Goal: Check status: Check status

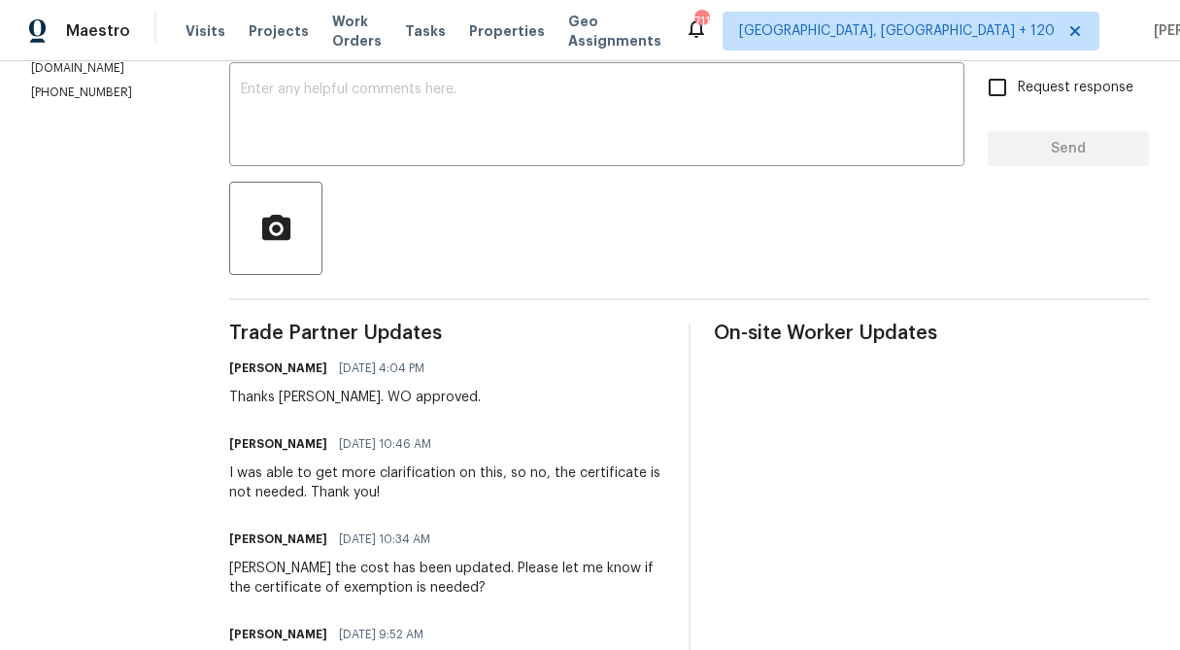
scroll to position [331, 0]
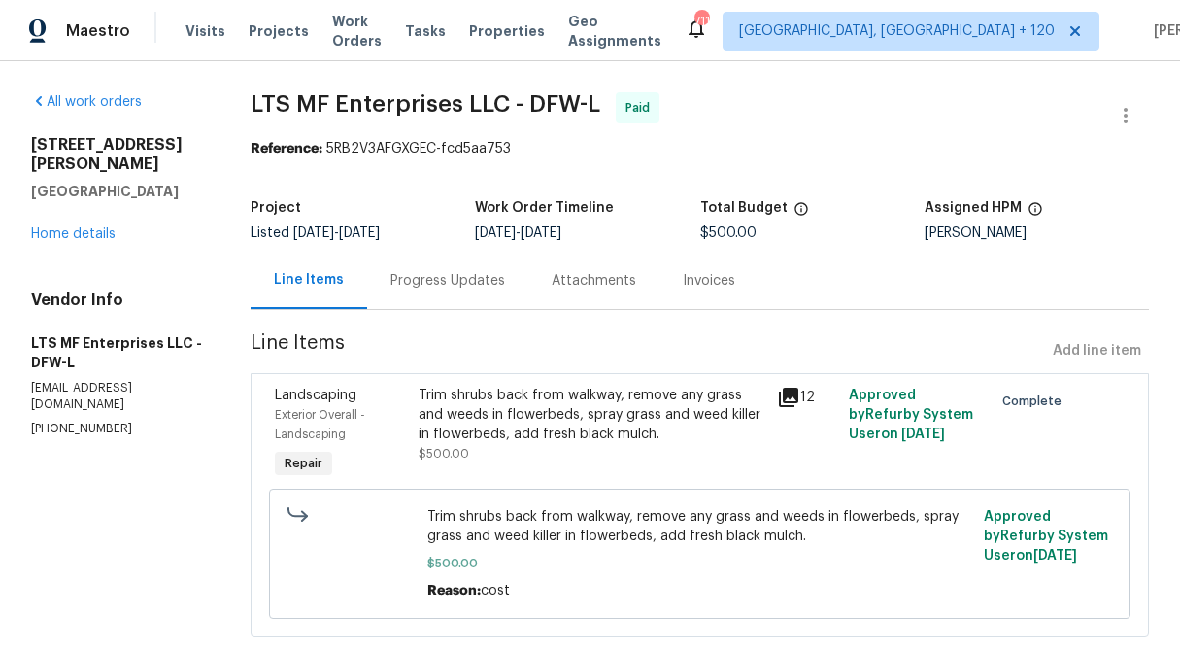
click at [522, 412] on div "Trim shrubs back from walkway, remove any grass and weeds in flowerbeds, spray …" at bounding box center [593, 415] width 348 height 58
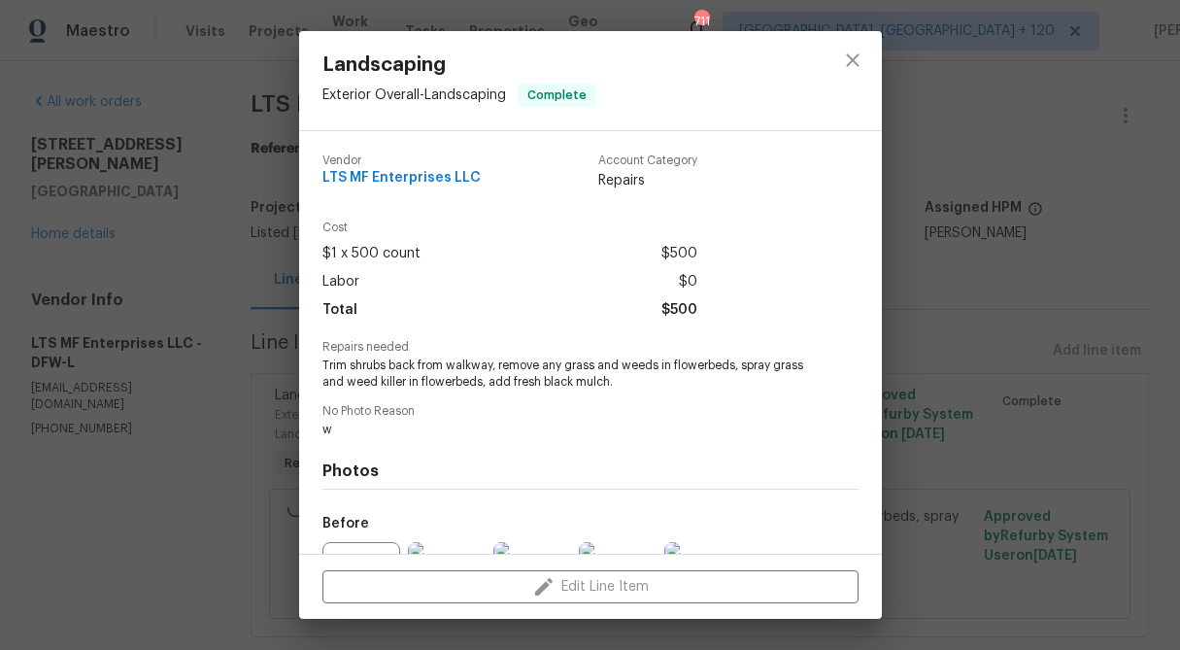
scroll to position [212, 0]
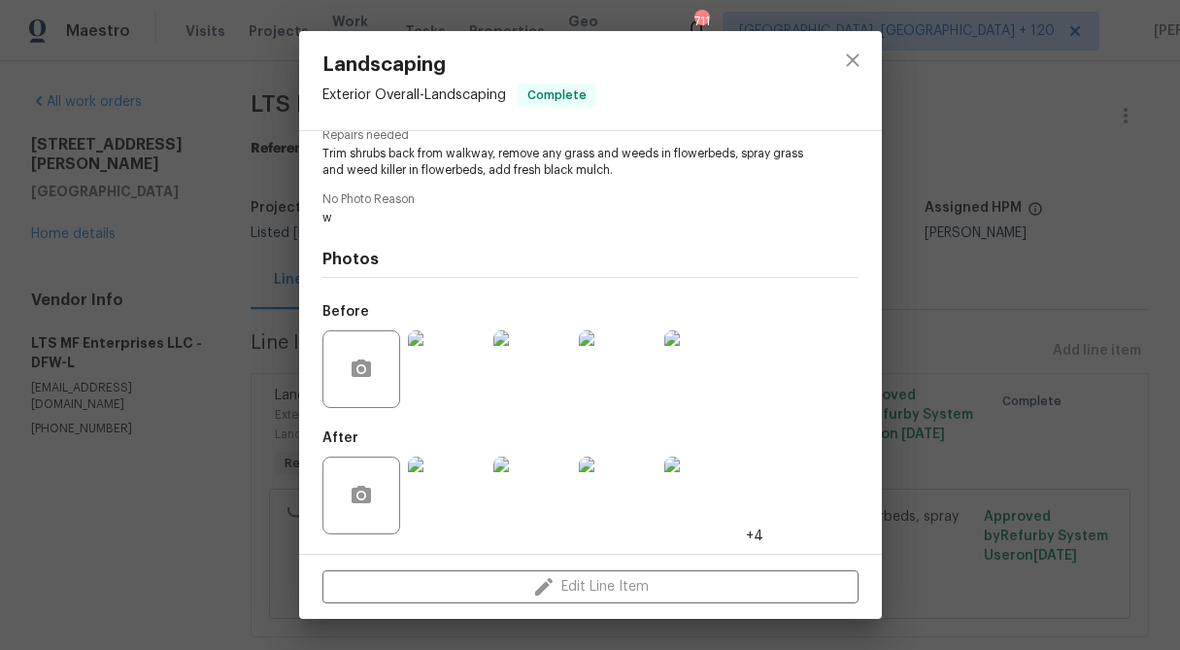
click at [1172, 149] on div "Landscaping Exterior Overall - Landscaping Complete Vendor LTS MF Enterprises L…" at bounding box center [590, 325] width 1180 height 650
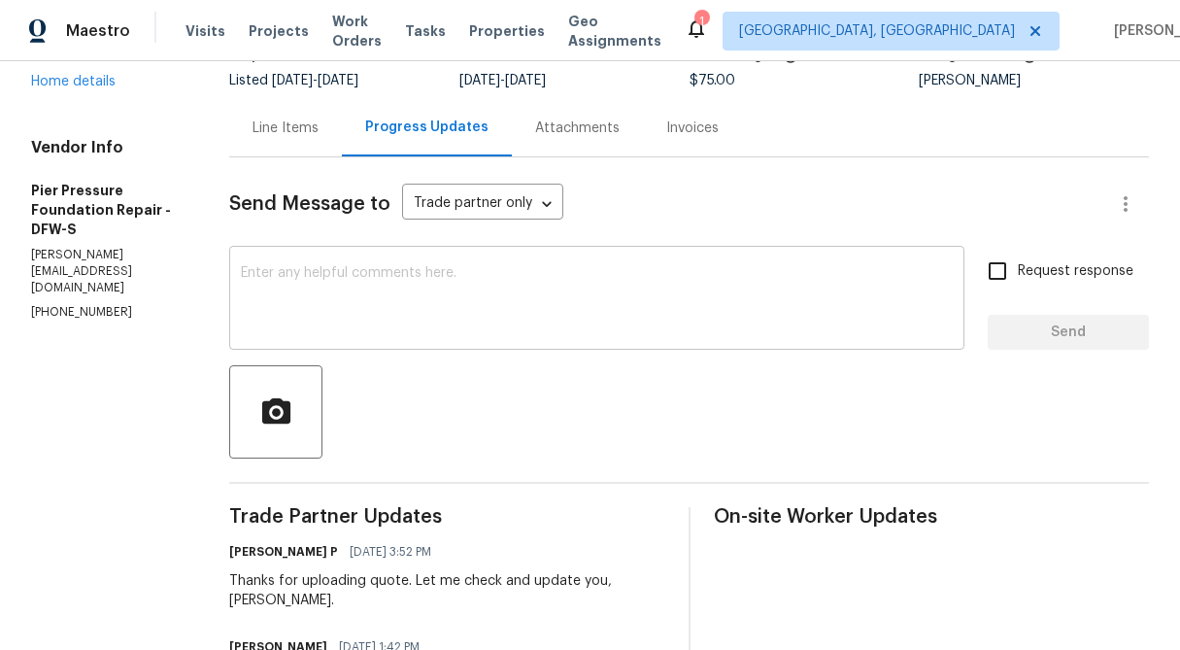
scroll to position [138, 0]
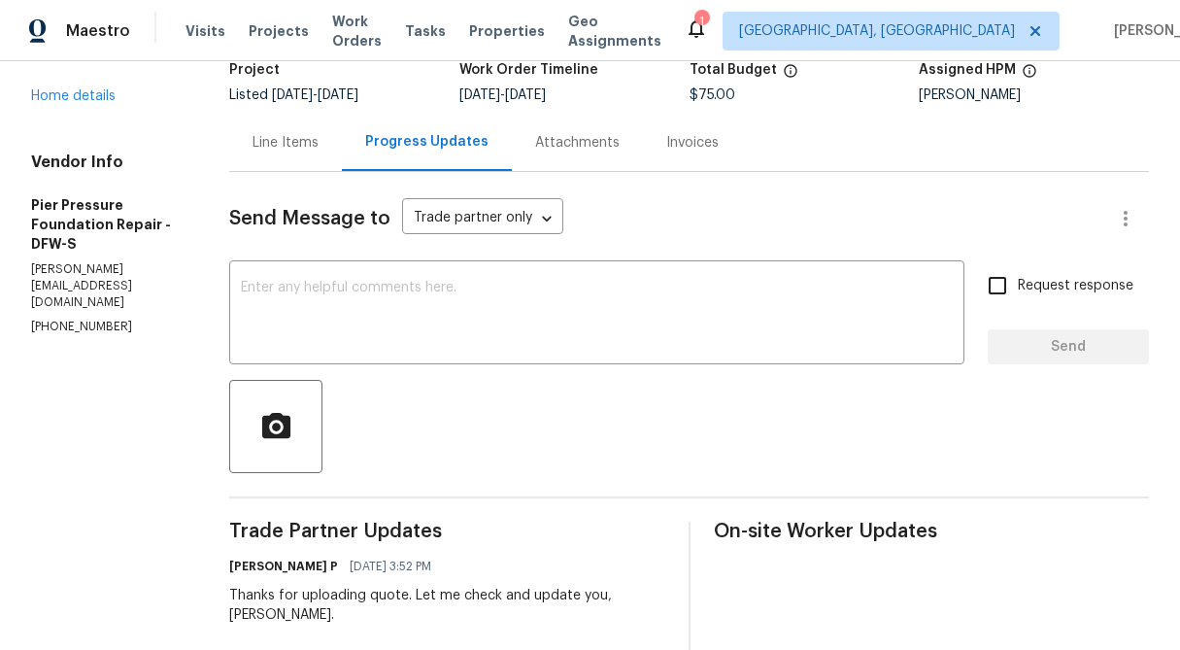
click at [262, 138] on div "Line Items" at bounding box center [286, 142] width 66 height 19
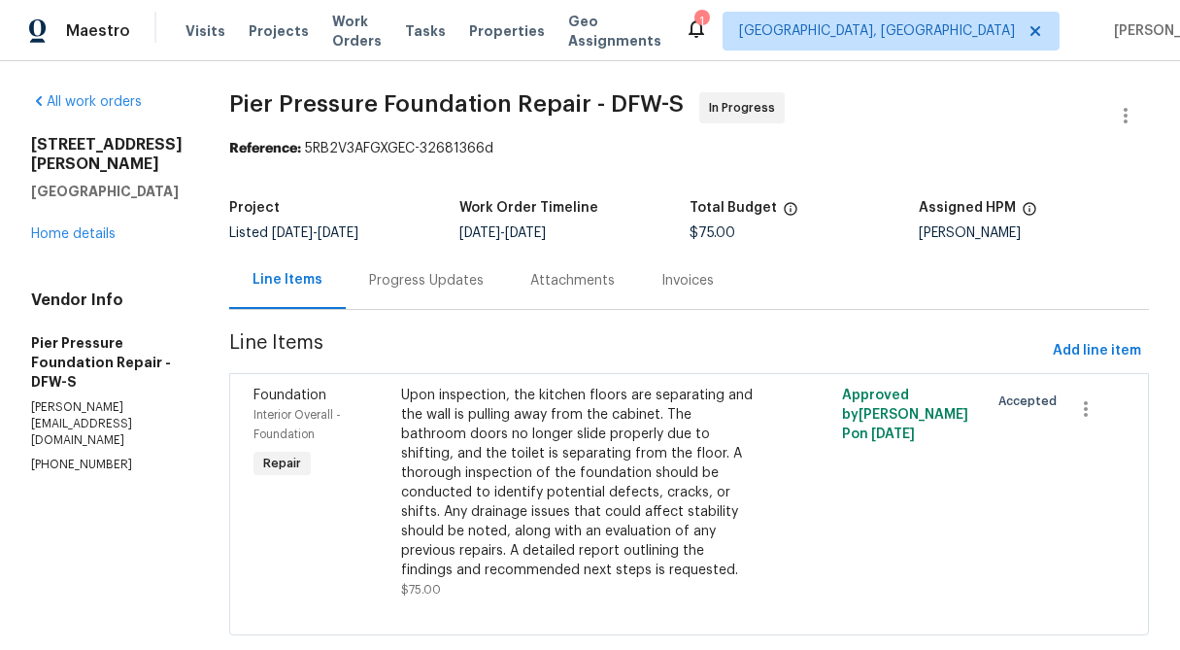
scroll to position [20, 0]
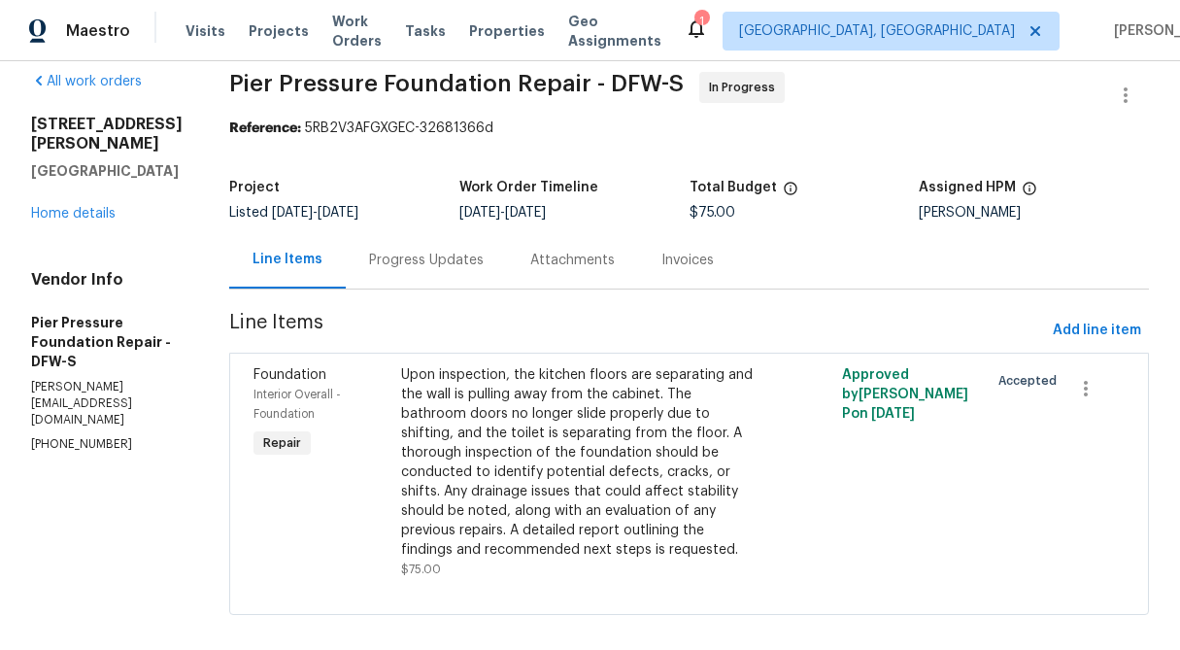
click at [393, 295] on section "Pier Pressure Foundation Repair - DFW-S In Progress Reference: 5RB2V3AFGXGEC-32…" at bounding box center [689, 355] width 920 height 566
click at [387, 260] on div "Progress Updates" at bounding box center [426, 260] width 115 height 19
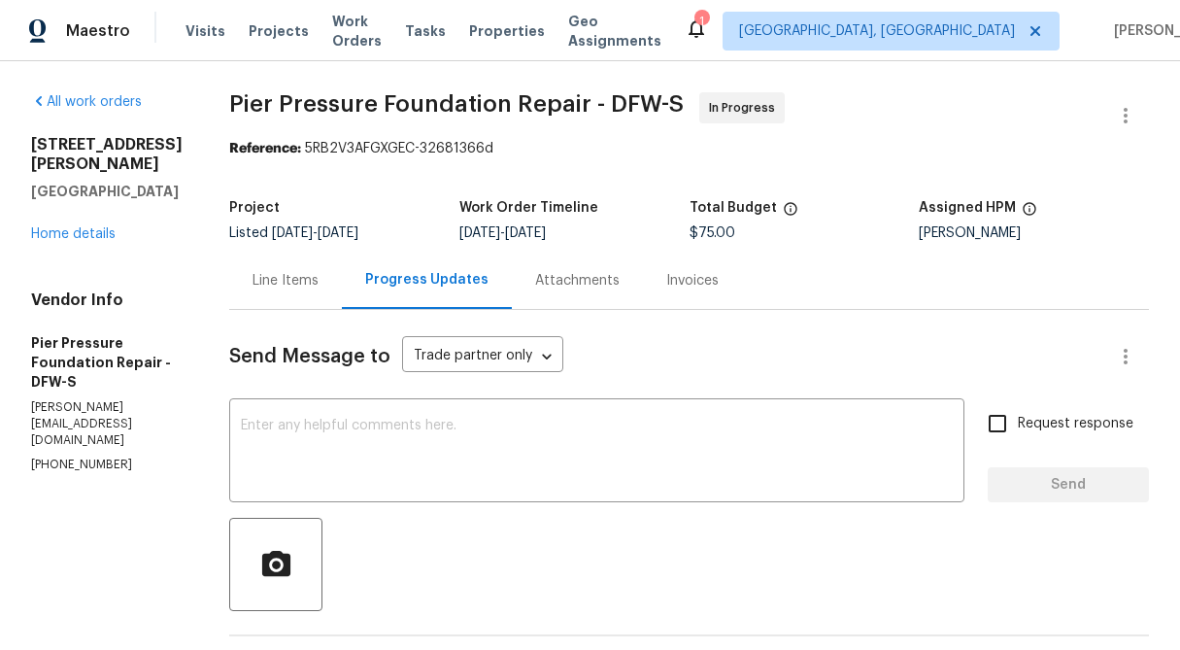
click at [233, 301] on div "Line Items" at bounding box center [285, 280] width 113 height 57
